Goal: Task Accomplishment & Management: Use online tool/utility

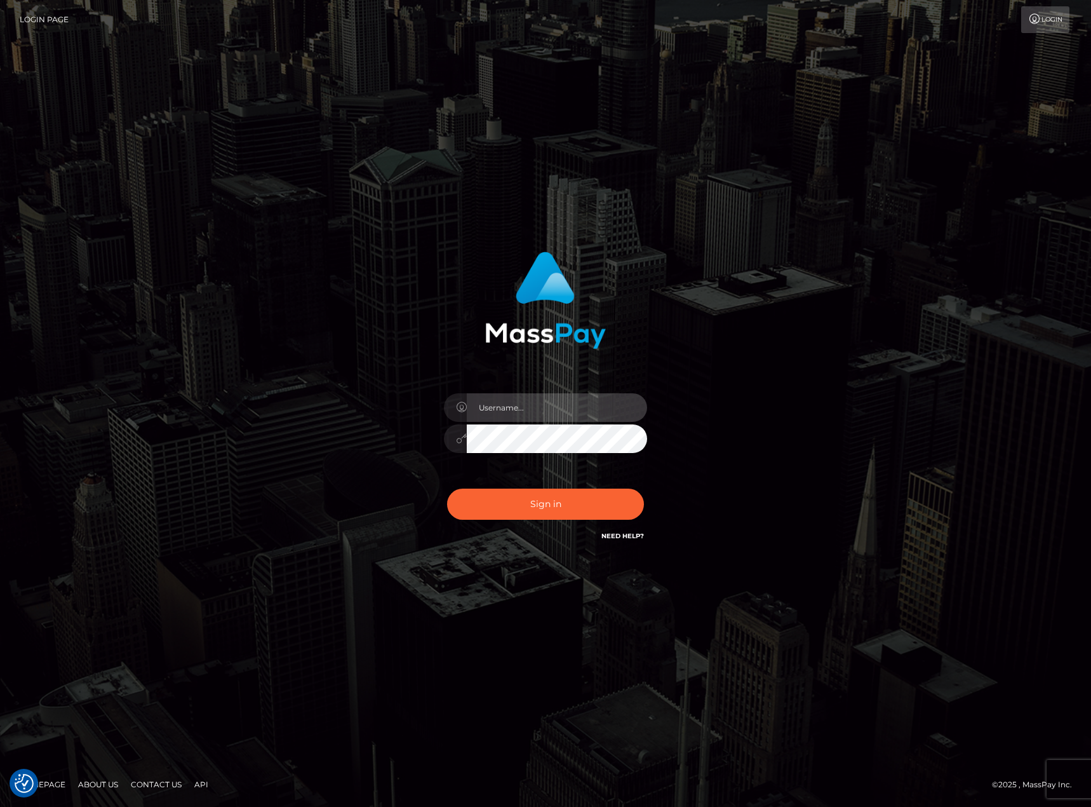
type input "[PERSON_NAME].[PERSON_NAME]"
click at [553, 514] on button "Sign in" at bounding box center [545, 503] width 197 height 31
type input "karl.cope"
click at [533, 505] on button "Sign in" at bounding box center [545, 503] width 197 height 31
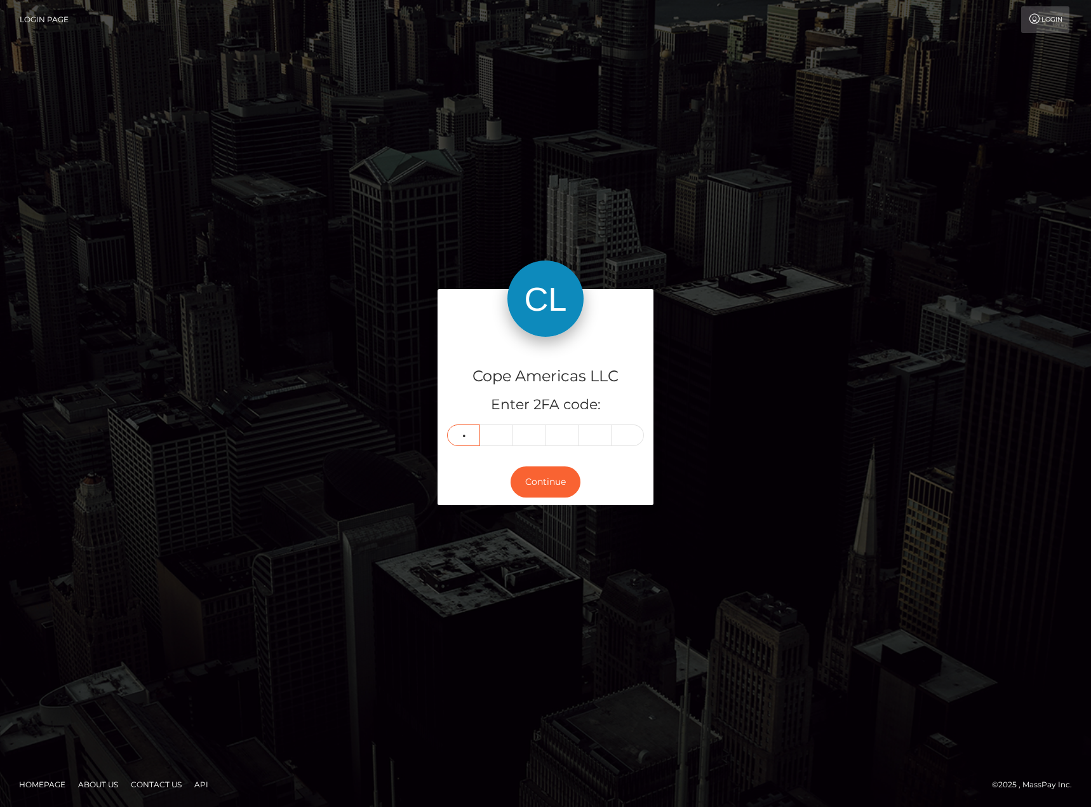
type input "3"
type input "7"
type input "9"
type input "3"
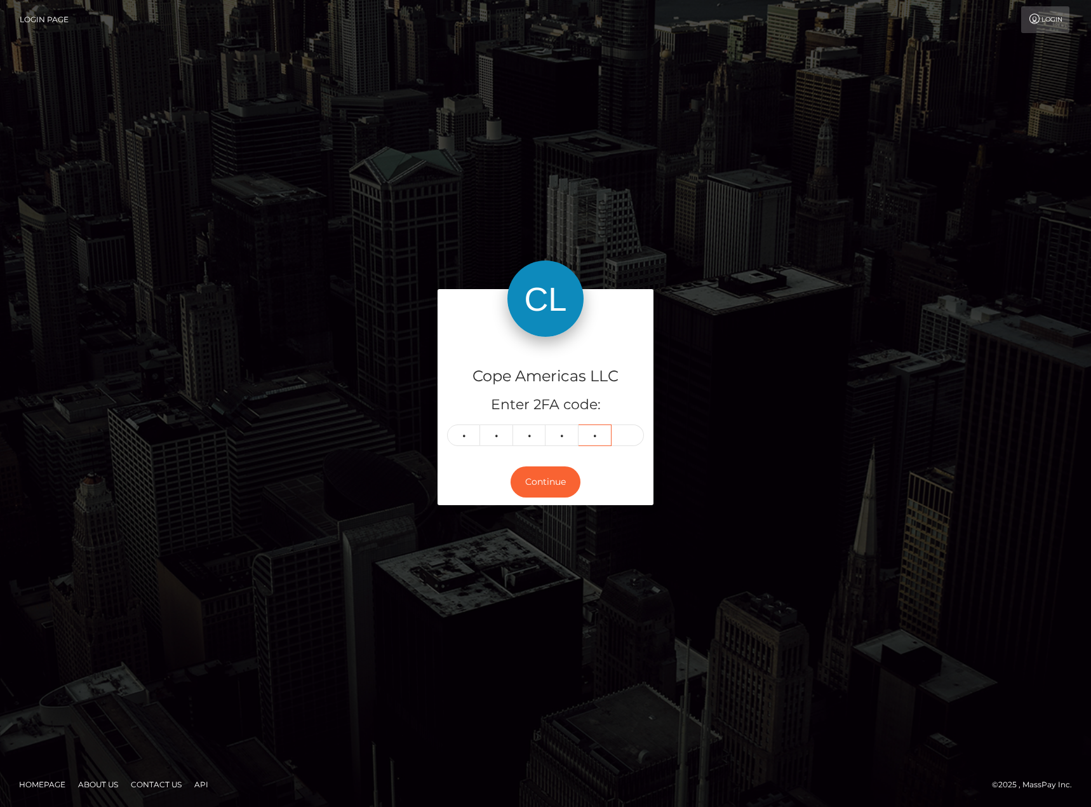
type input "3"
type input "0"
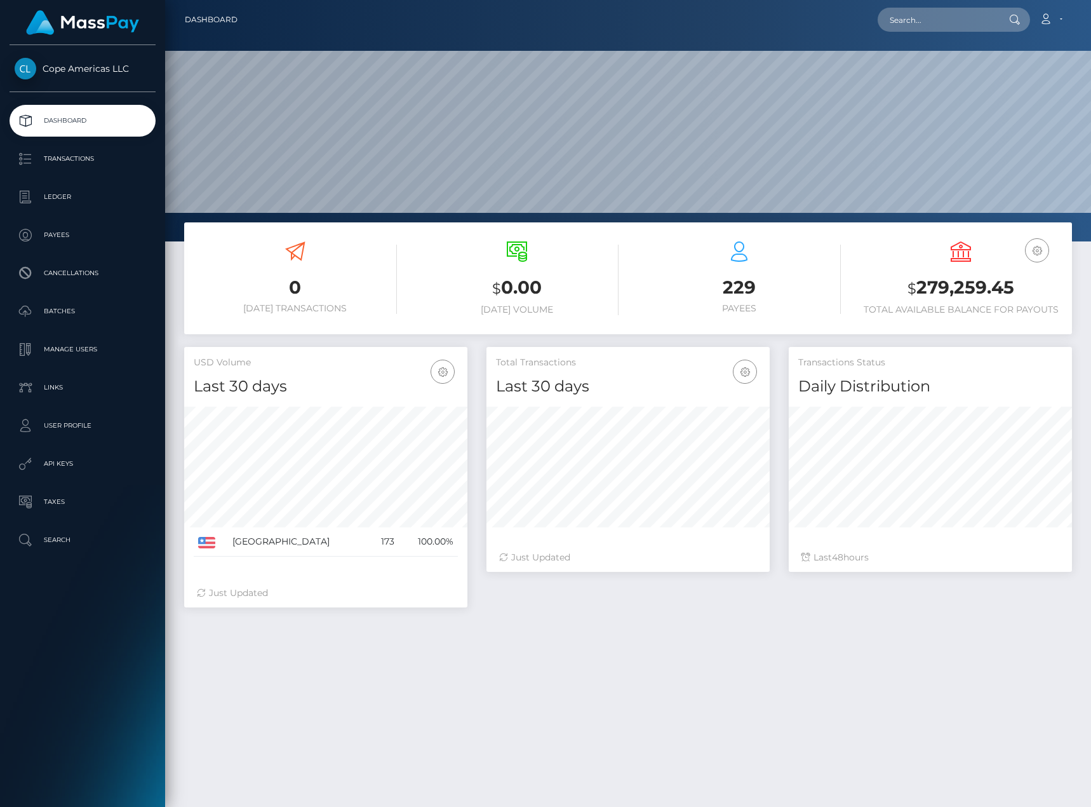
scroll to position [225, 283]
click at [88, 312] on p "Batches" at bounding box center [83, 311] width 136 height 19
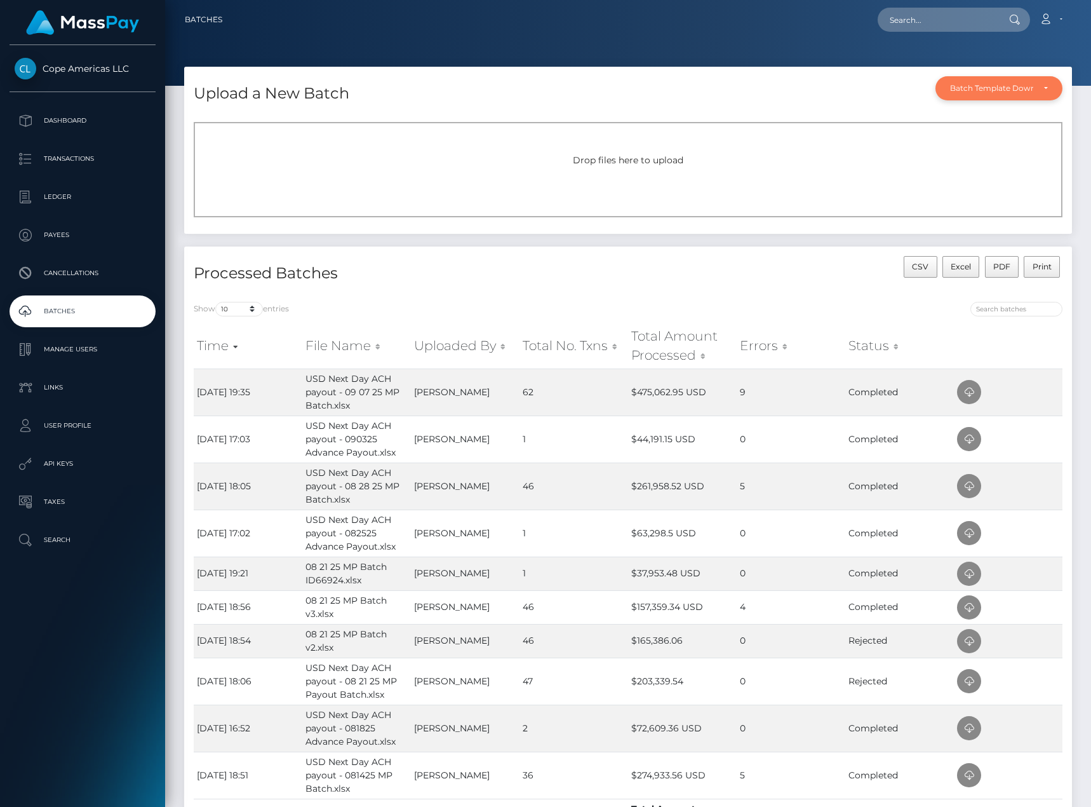
click at [990, 77] on div "Batch Template Download" at bounding box center [999, 88] width 127 height 24
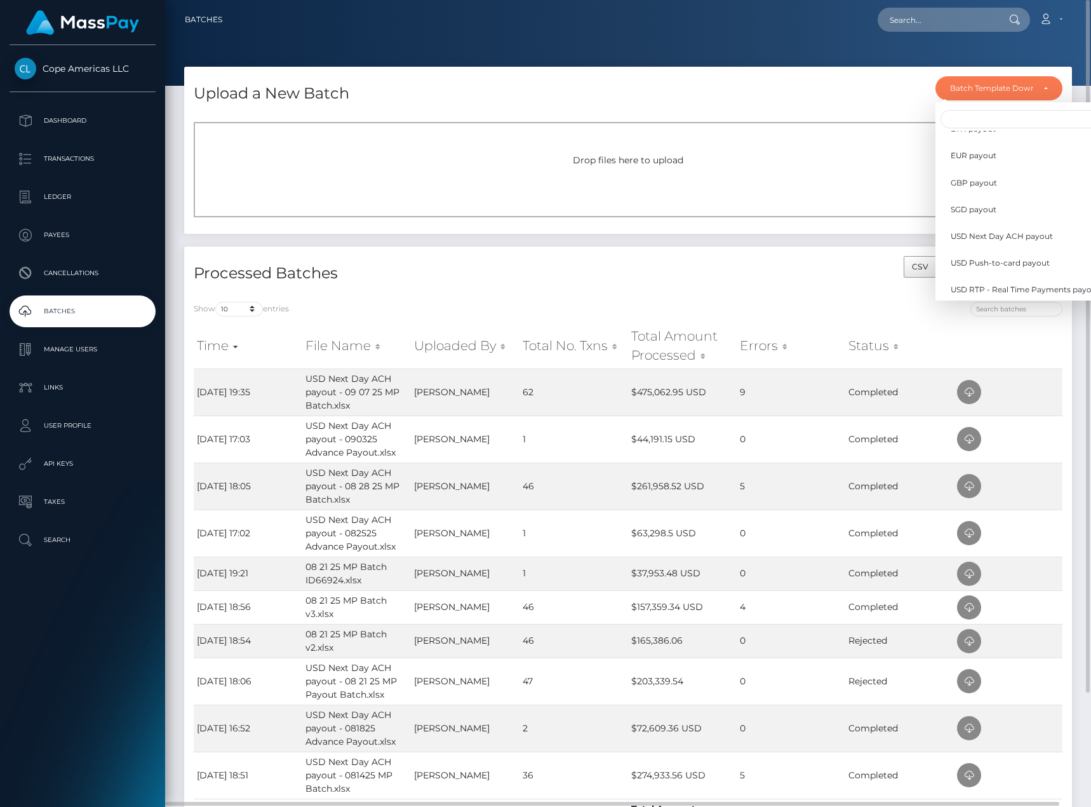
scroll to position [265, 0]
click at [826, 286] on div "CSV Excel PDF Print" at bounding box center [850, 274] width 444 height 36
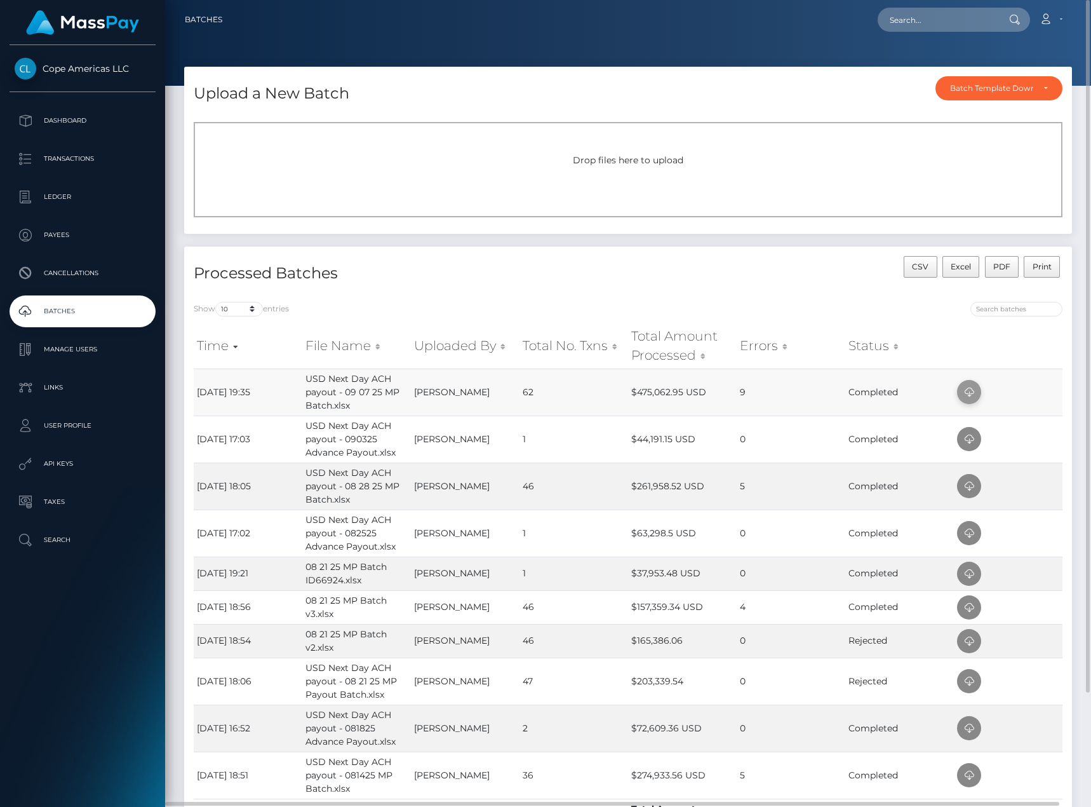
click at [964, 393] on icon at bounding box center [969, 392] width 15 height 16
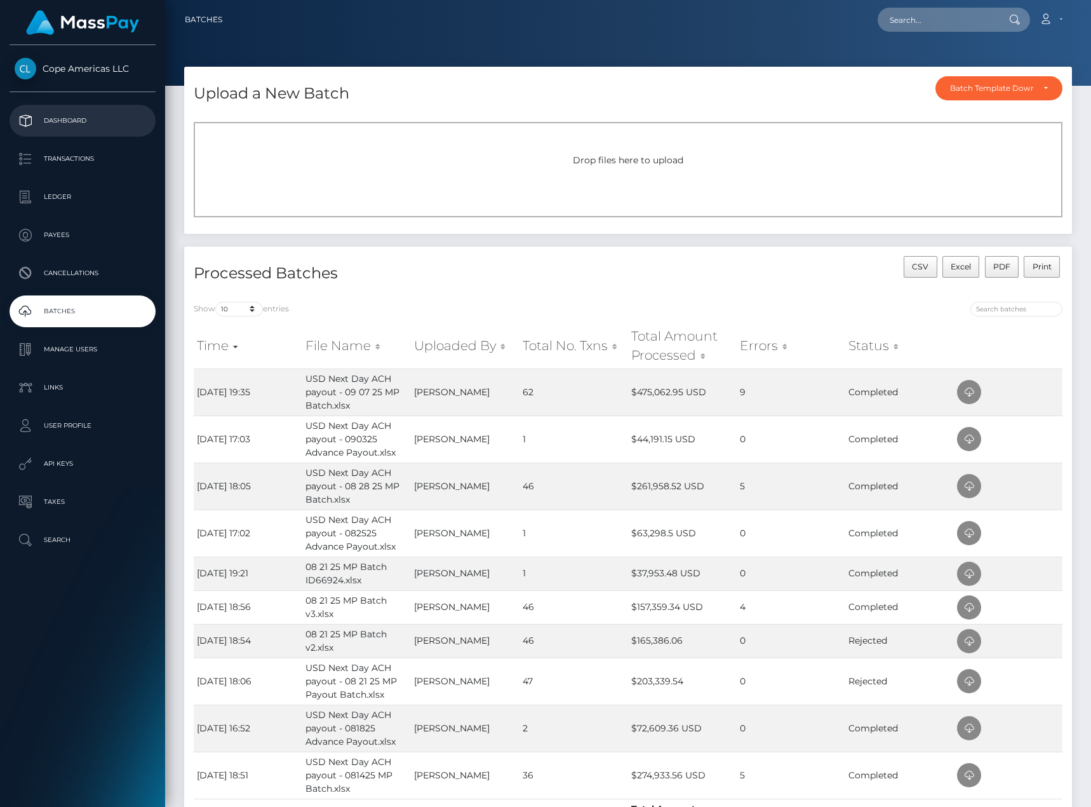
click at [62, 124] on p "Dashboard" at bounding box center [83, 120] width 136 height 19
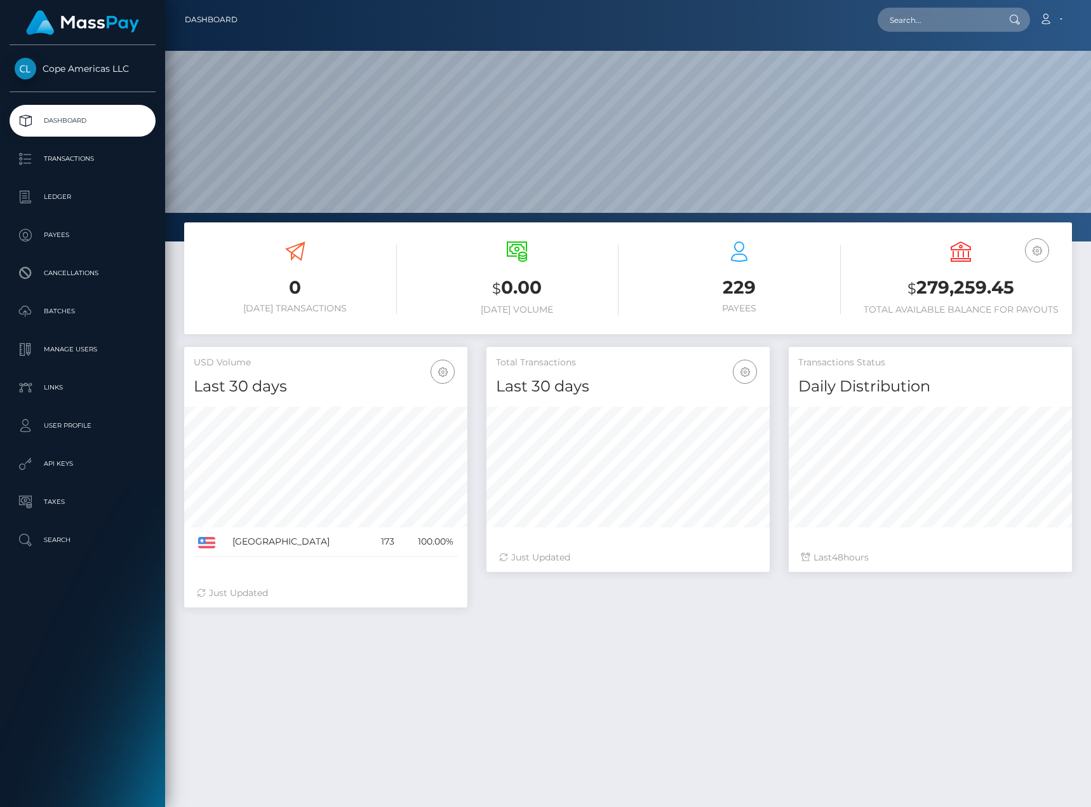
scroll to position [225, 283]
click at [71, 237] on p "Payees" at bounding box center [83, 234] width 136 height 19
click at [69, 309] on p "Batches" at bounding box center [83, 311] width 136 height 19
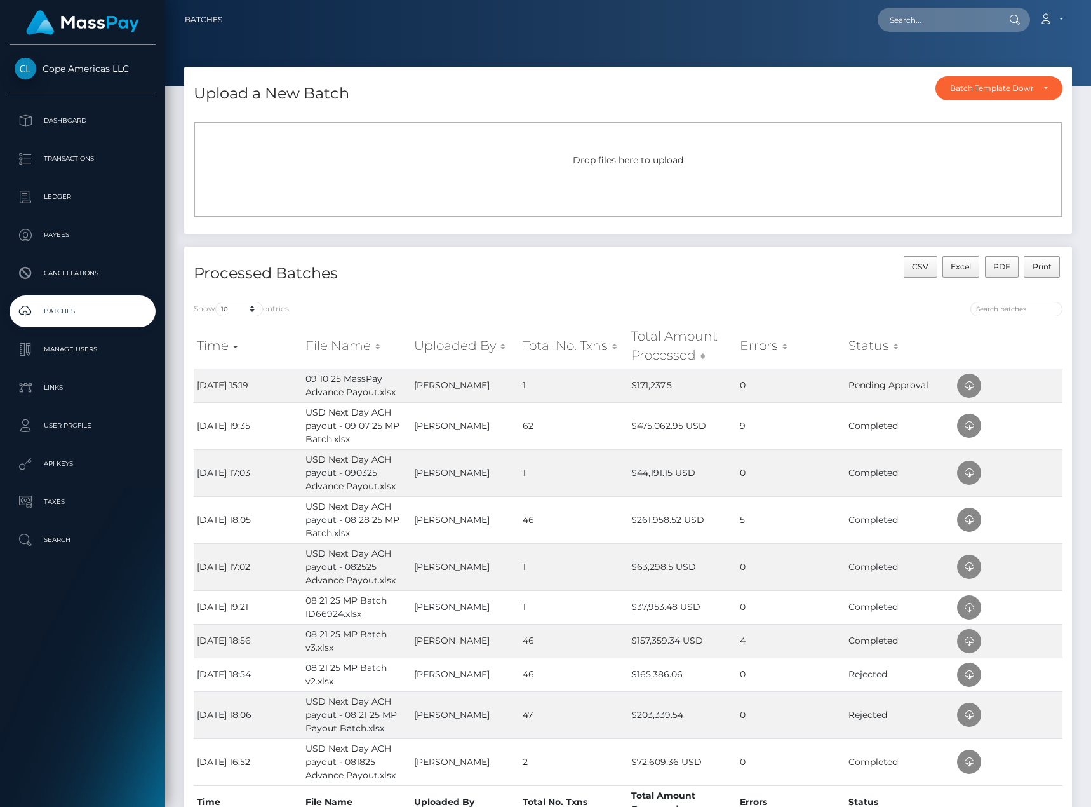
click at [807, 299] on div "Show 10 25 50 All entries Time File Name Uploaded By Total No. Txns Total Amoun…" at bounding box center [628, 571] width 888 height 558
click at [104, 126] on p "Dashboard" at bounding box center [83, 120] width 136 height 19
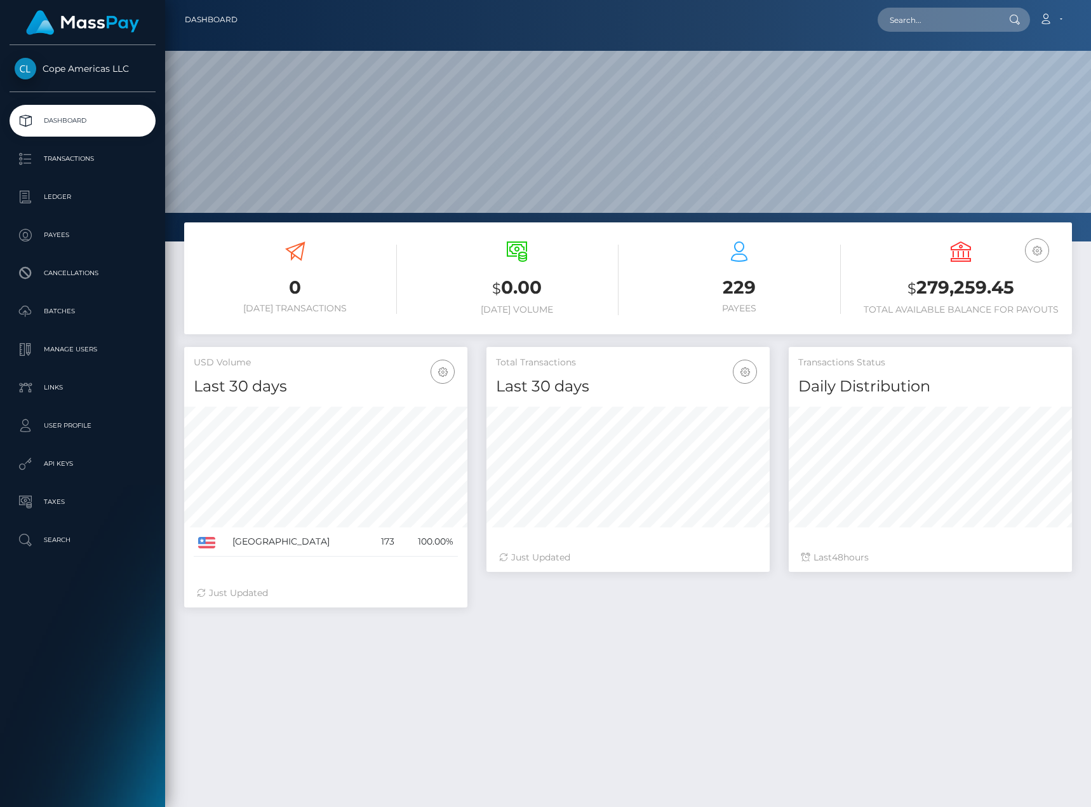
scroll to position [225, 283]
click at [916, 645] on div "0 [DATE] Transactions $ 0.00 [DATE] Volume 229 $ 48" at bounding box center [628, 586] width 926 height 729
click at [102, 362] on link "Manage Users" at bounding box center [83, 349] width 146 height 32
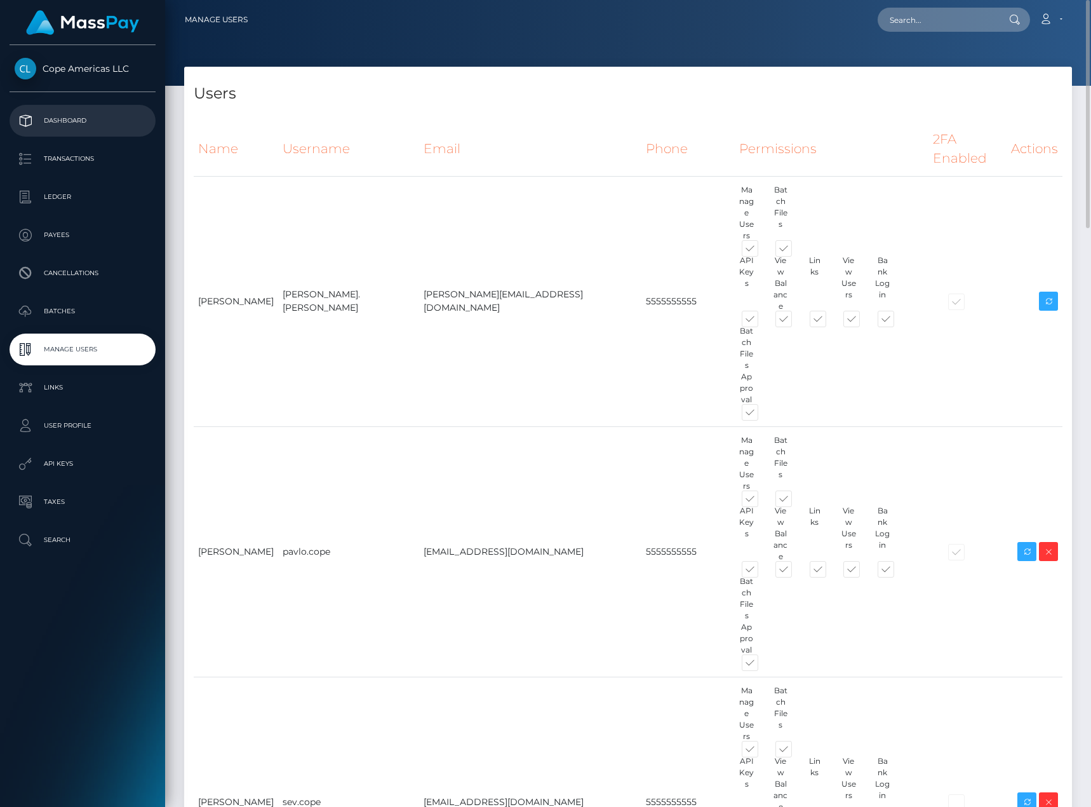
click at [81, 105] on link "Dashboard" at bounding box center [83, 121] width 146 height 32
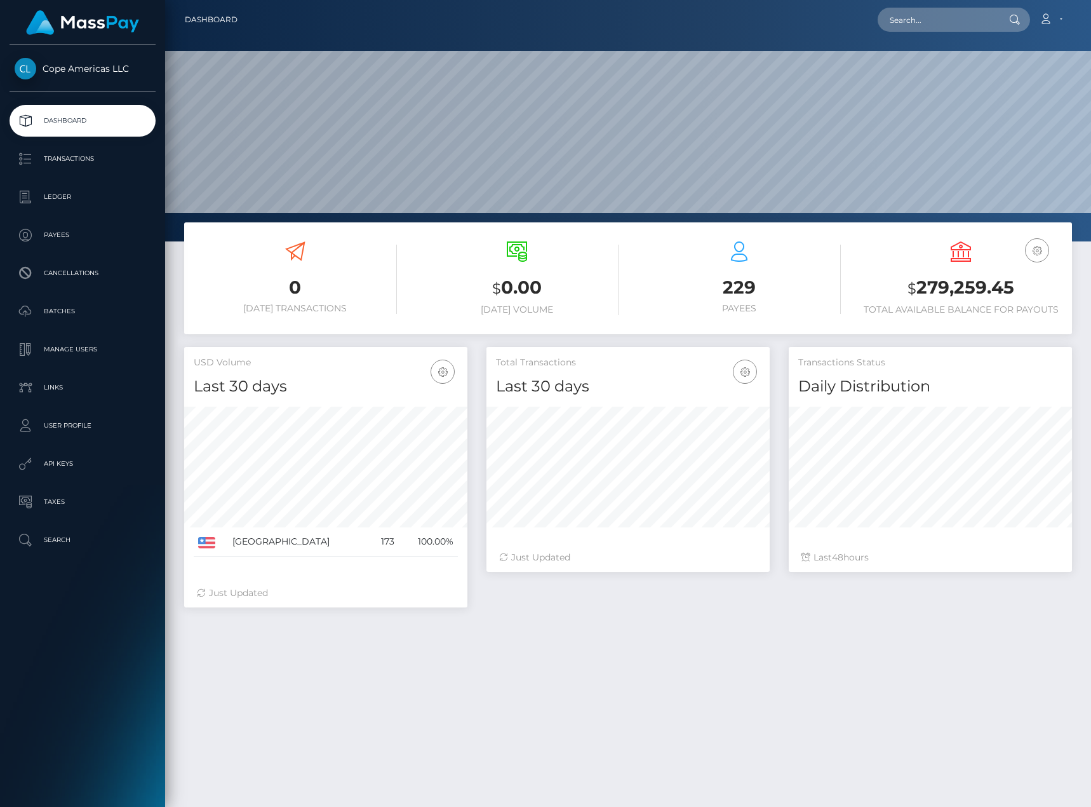
scroll to position [225, 283]
